Goal: Task Accomplishment & Management: Use online tool/utility

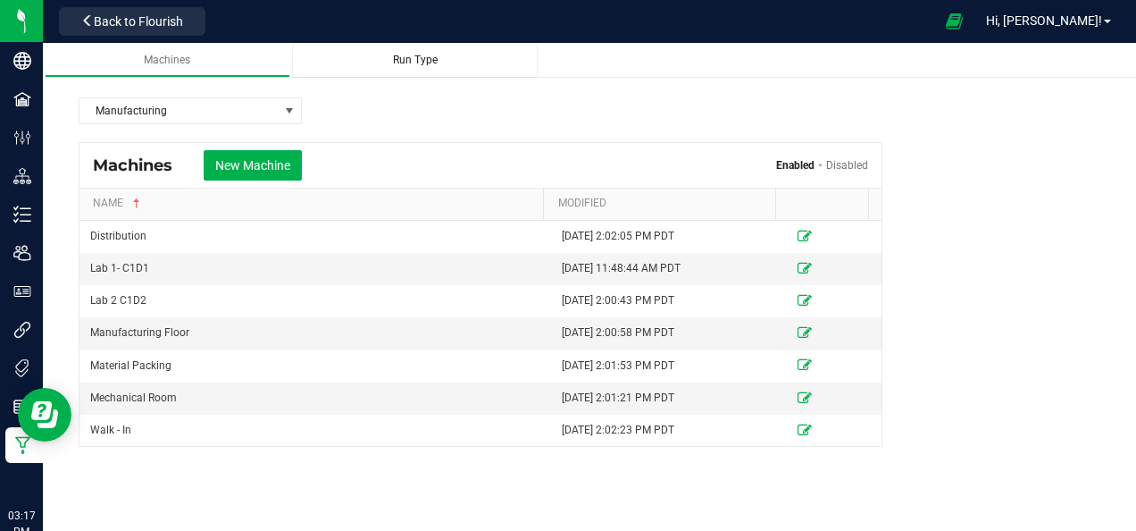
click at [368, 55] on div "Run Type" at bounding box center [414, 60] width 217 height 15
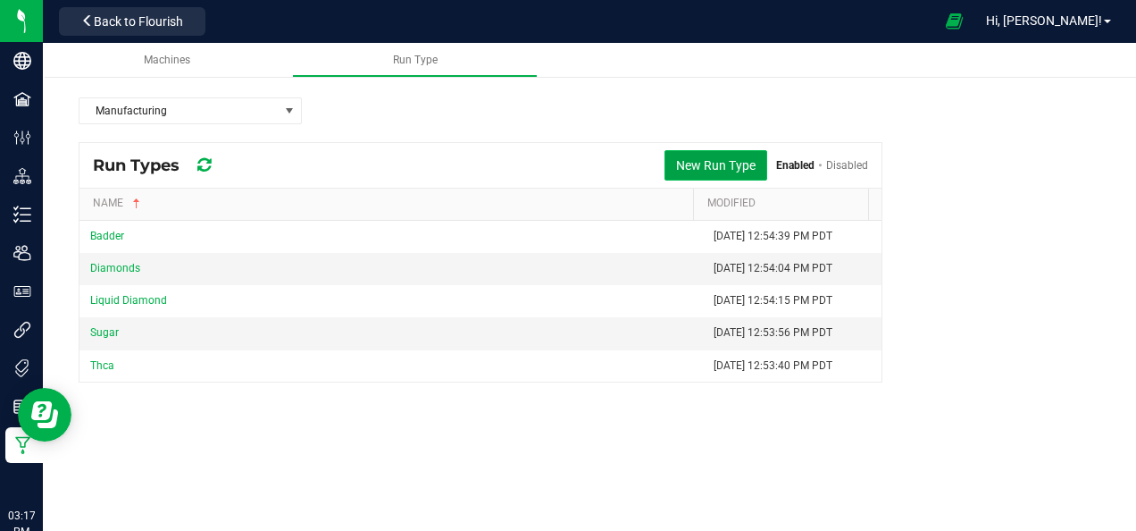
click at [725, 170] on button "New Run Type" at bounding box center [716, 165] width 103 height 30
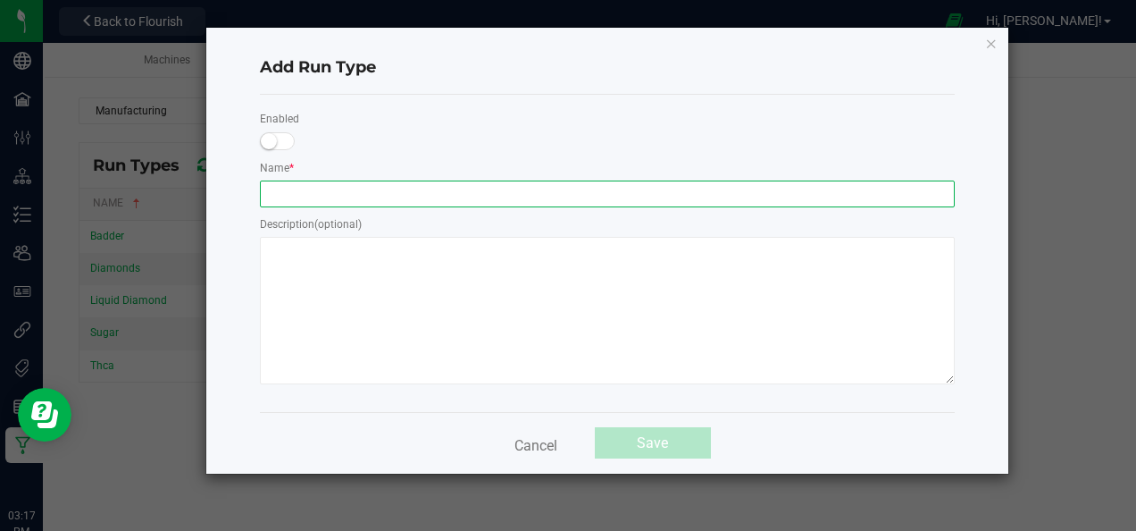
click at [562, 193] on input "text" at bounding box center [607, 193] width 695 height 27
type input "Packing socks"
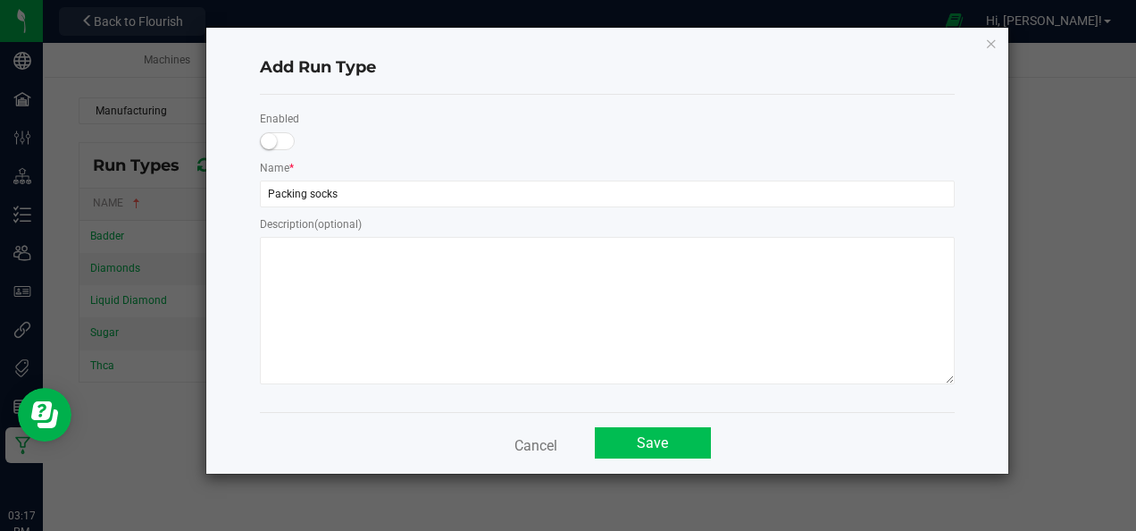
click at [631, 447] on button "Save" at bounding box center [653, 442] width 116 height 31
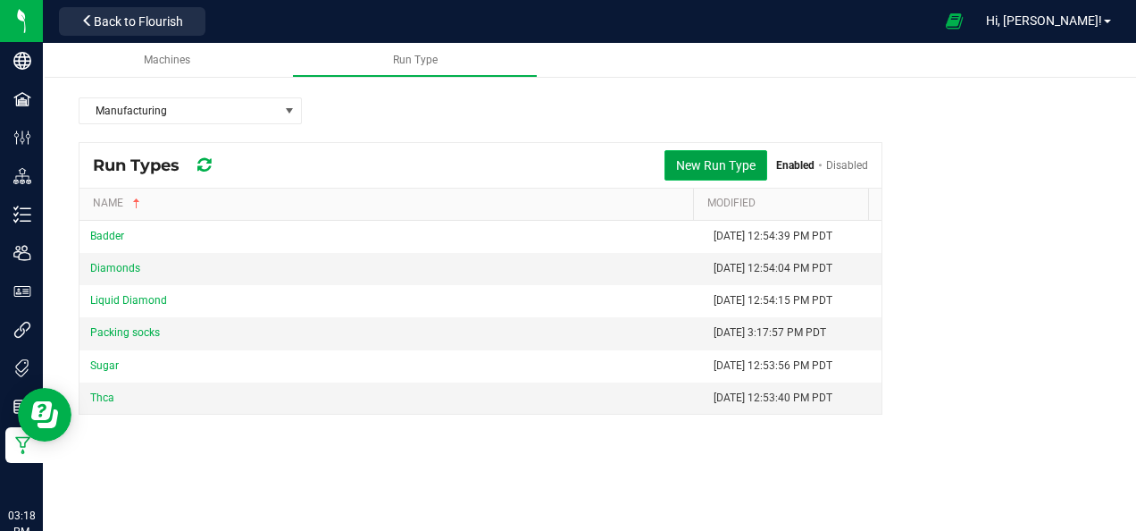
click at [740, 167] on button "New Run Type" at bounding box center [716, 165] width 103 height 30
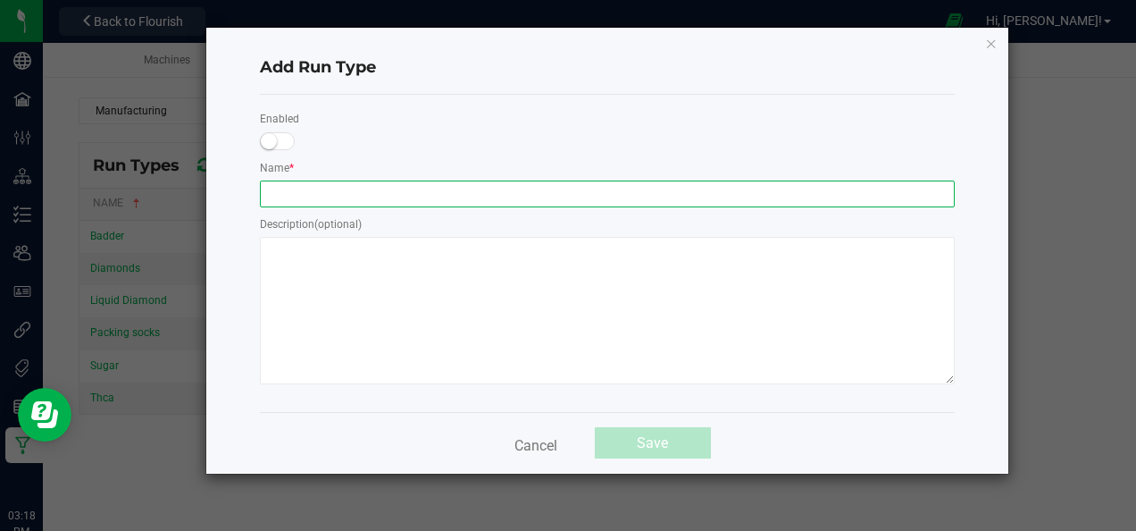
click at [514, 202] on input "text" at bounding box center [607, 193] width 695 height 27
type input "Chiller Maintenace"
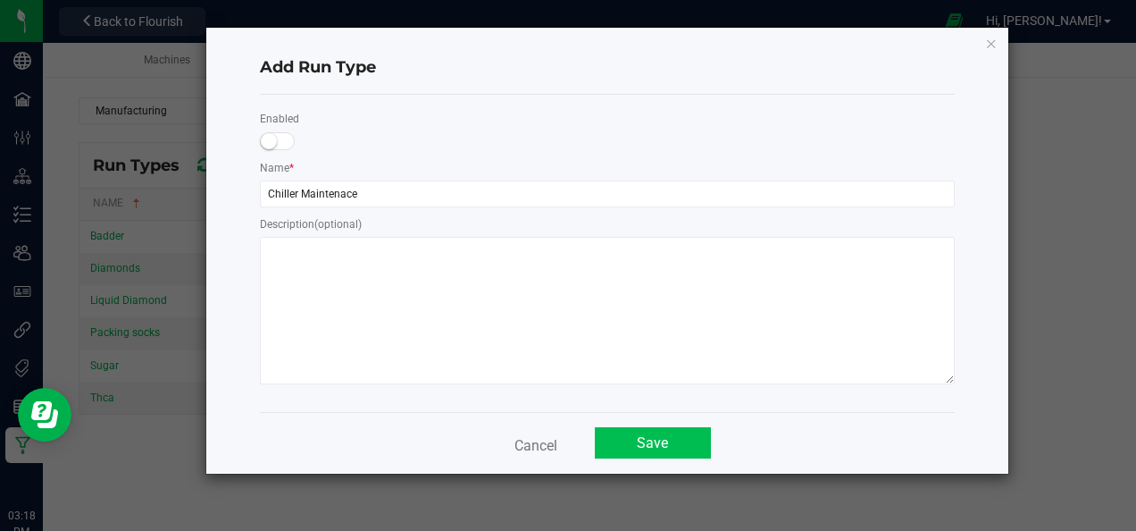
click at [625, 440] on button "Save" at bounding box center [653, 442] width 116 height 31
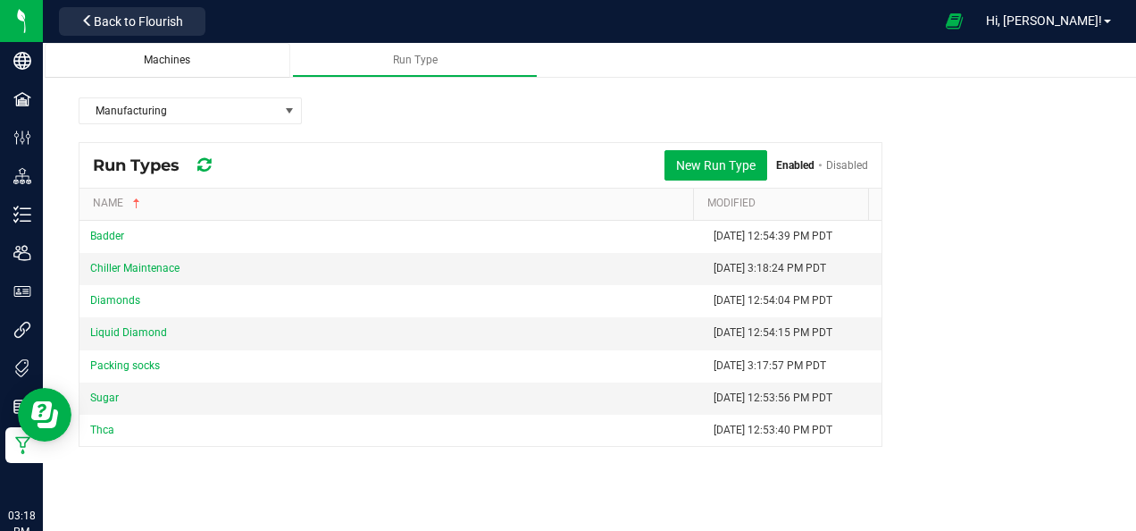
click at [227, 63] on div "Machines" at bounding box center [167, 60] width 217 height 15
